Goal: Navigation & Orientation: Find specific page/section

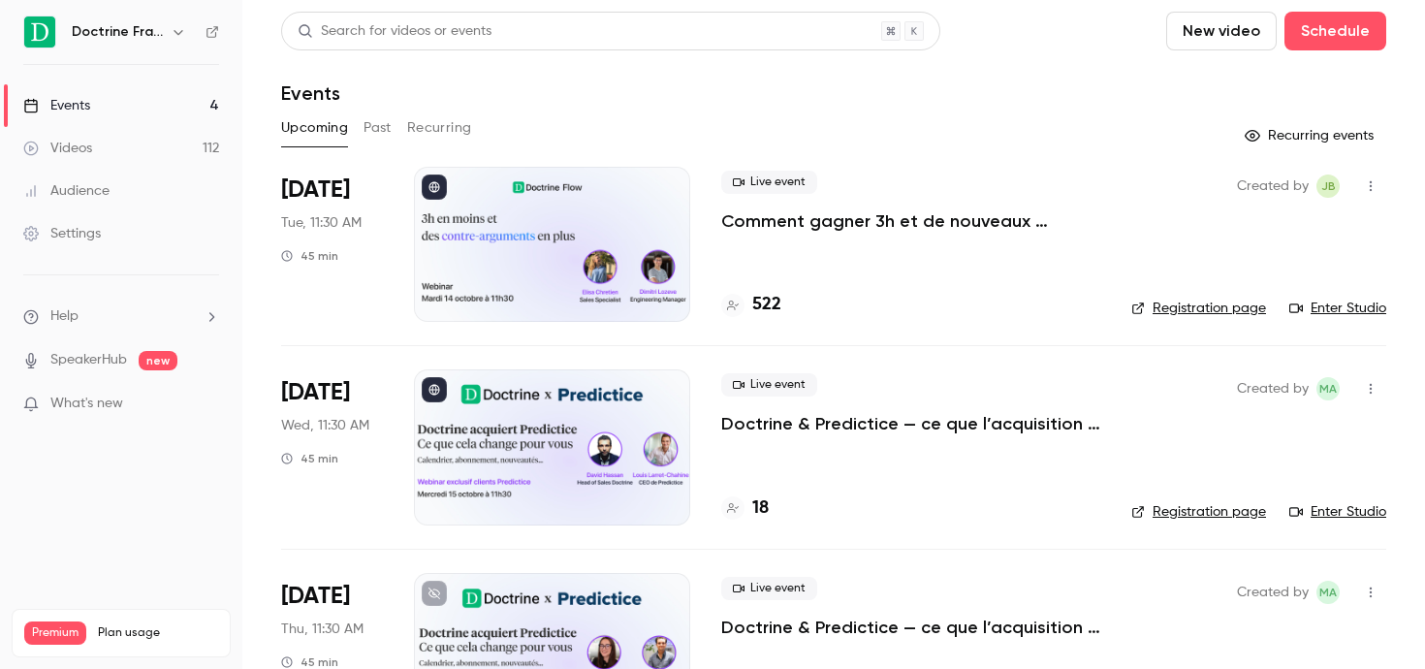
click at [172, 34] on icon "button" at bounding box center [179, 32] width 16 height 16
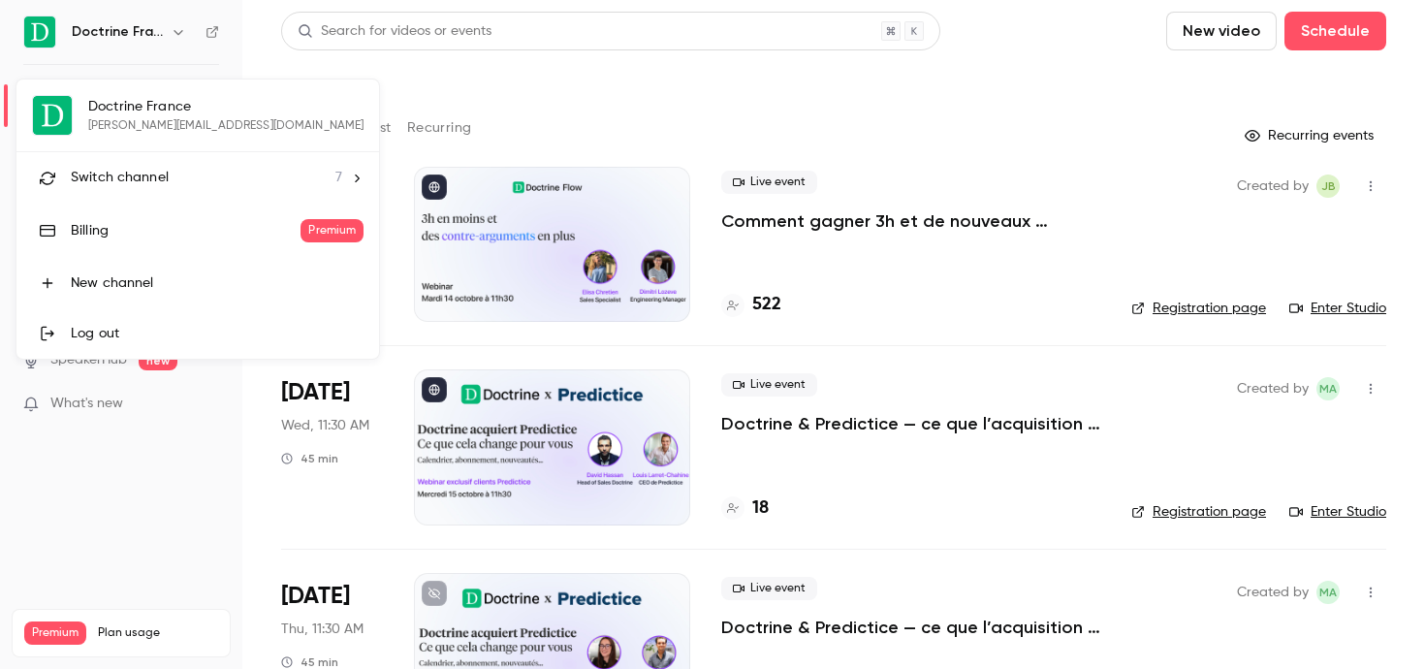
click at [116, 181] on span "Switch channel" at bounding box center [120, 178] width 98 height 20
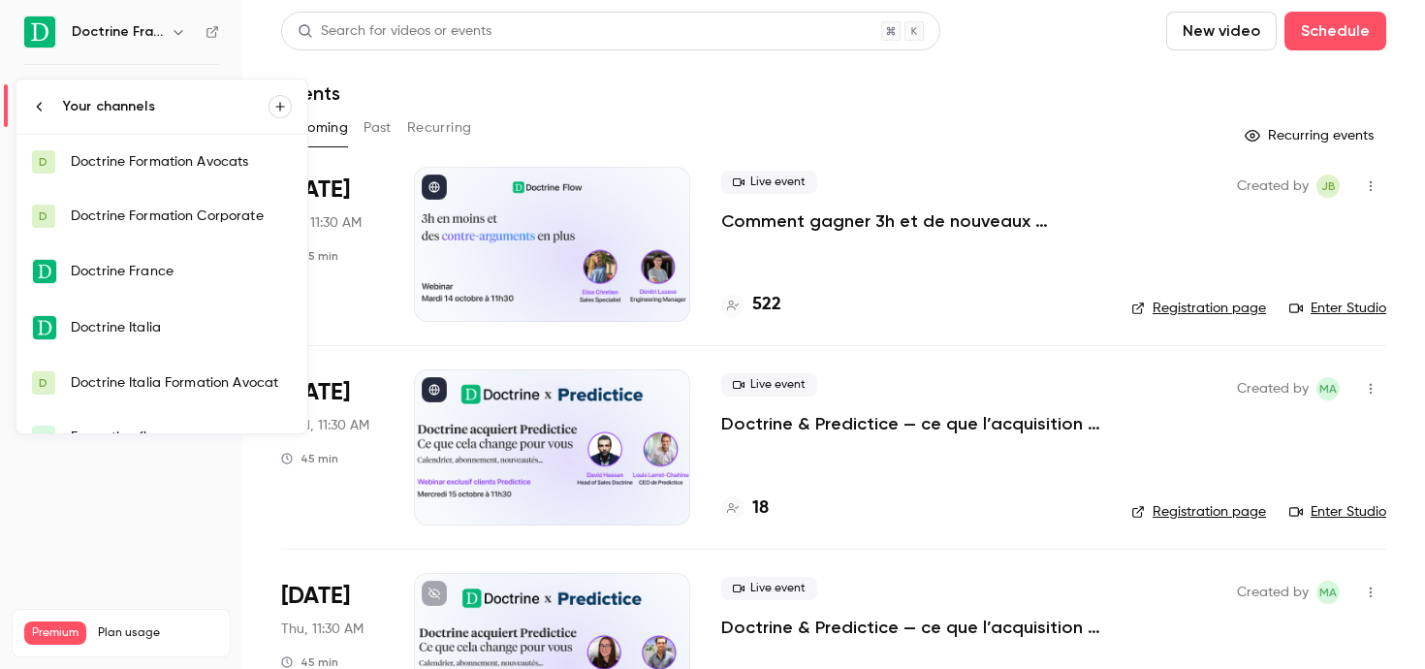
scroll to position [85, 0]
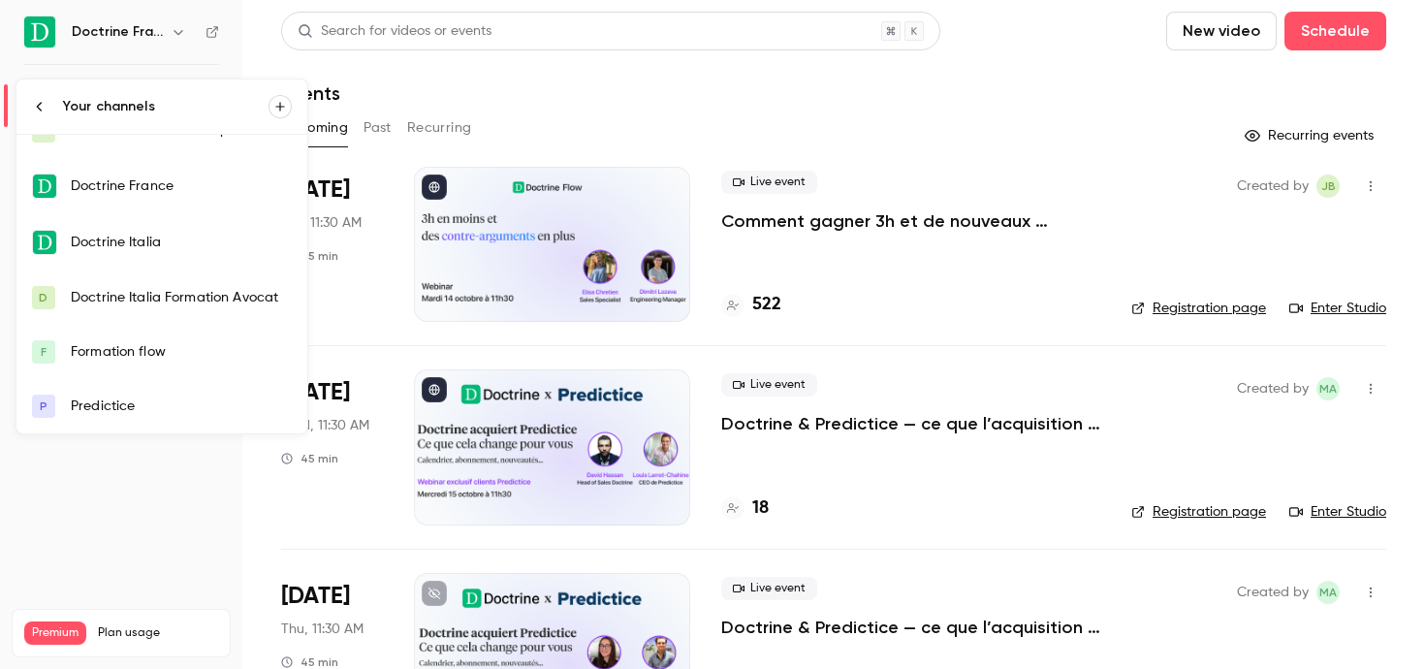
click at [159, 357] on div "Formation flow" at bounding box center [181, 351] width 221 height 19
